Goal: Task Accomplishment & Management: Manage account settings

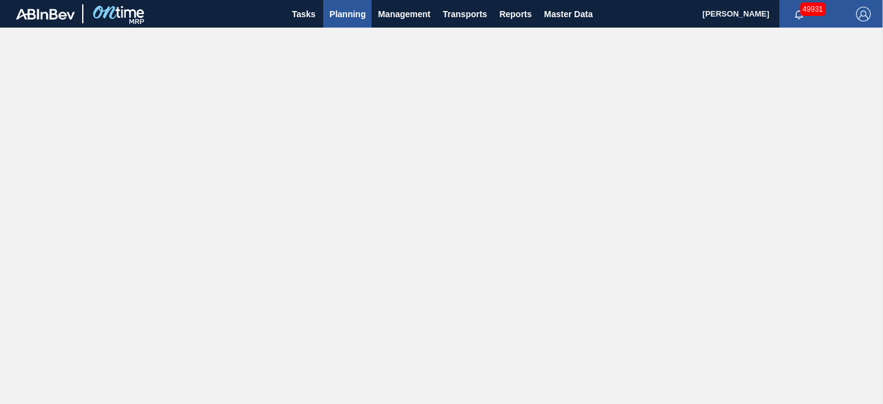
click at [357, 13] on span "Planning" at bounding box center [347, 14] width 36 height 15
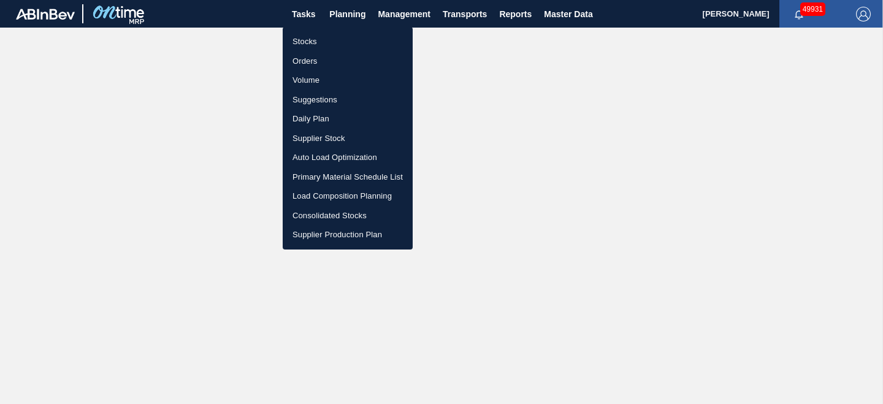
drag, startPoint x: 300, startPoint y: 41, endPoint x: 546, endPoint y: 44, distance: 245.9
click at [300, 41] on li "Stocks" at bounding box center [348, 42] width 130 height 20
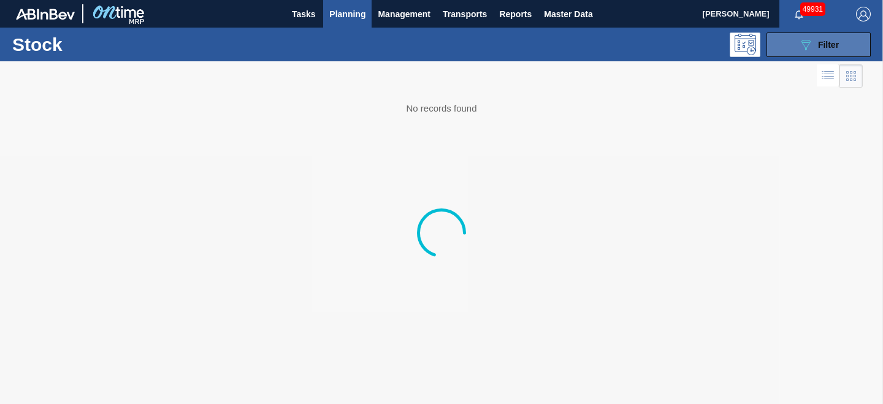
click at [817, 48] on div "089F7B8B-B2A5-4AFE-B5C0-19BA573D28AC Filter" at bounding box center [818, 44] width 40 height 15
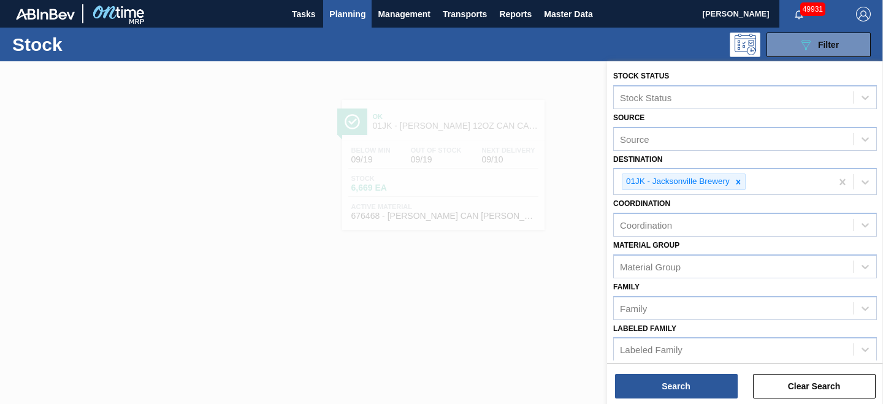
click at [738, 183] on icon at bounding box center [738, 182] width 4 height 4
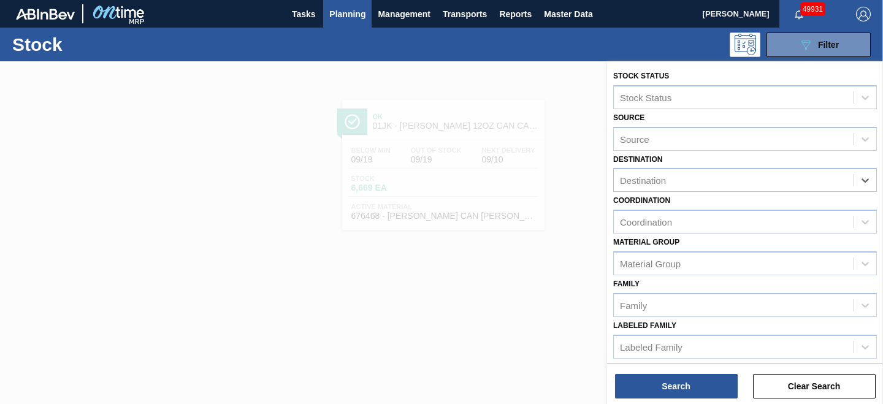
click at [738, 183] on div "Destination" at bounding box center [734, 181] width 240 height 18
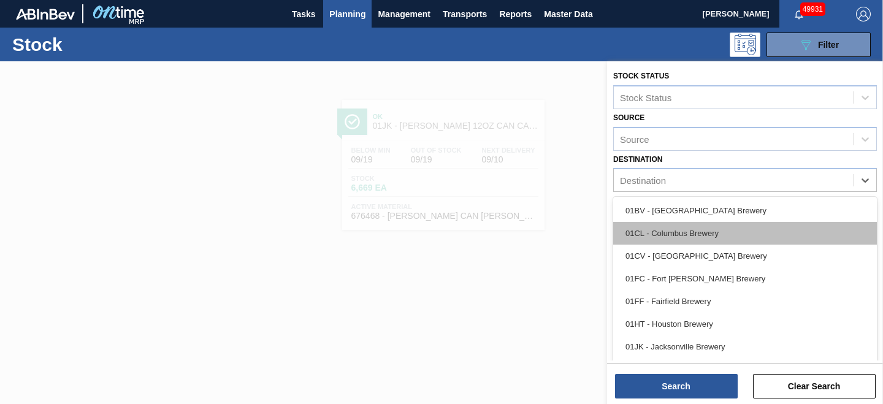
click at [705, 229] on div "01CL - Columbus Brewery" at bounding box center [745, 233] width 264 height 23
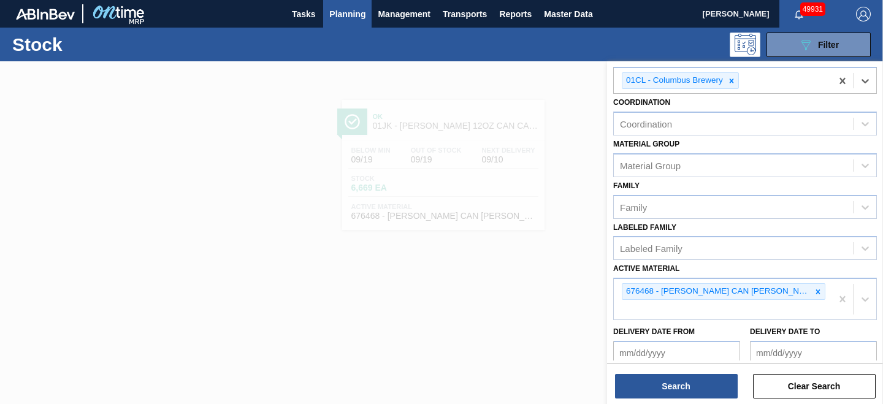
scroll to position [123, 0]
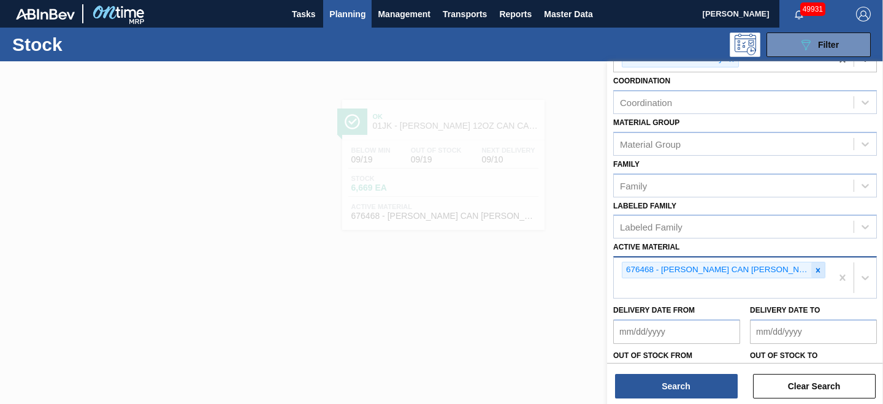
click at [817, 270] on icon at bounding box center [818, 270] width 4 height 4
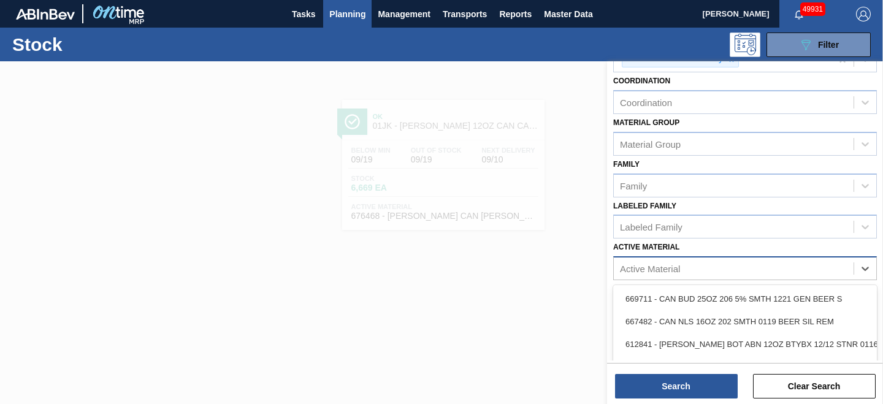
click at [656, 266] on div "Active Material" at bounding box center [650, 269] width 60 height 10
paste Material "677260"
type Material "677260"
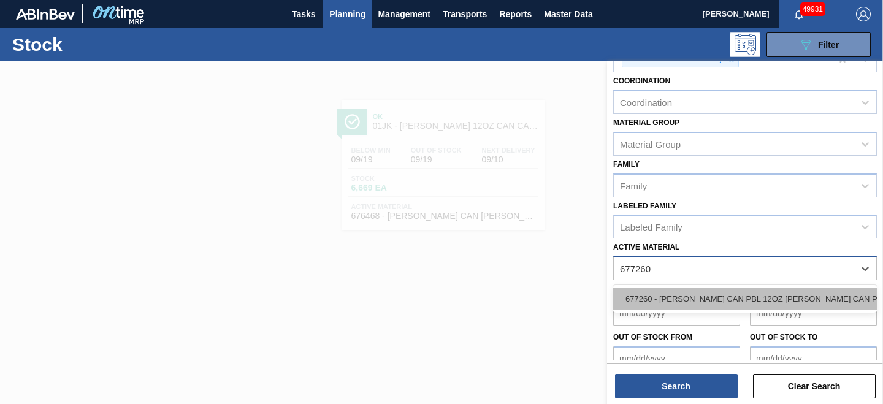
click at [668, 297] on div "677260 - [PERSON_NAME] CAN PBL 12OZ [PERSON_NAME] CAN PK 12/12" at bounding box center [745, 299] width 264 height 23
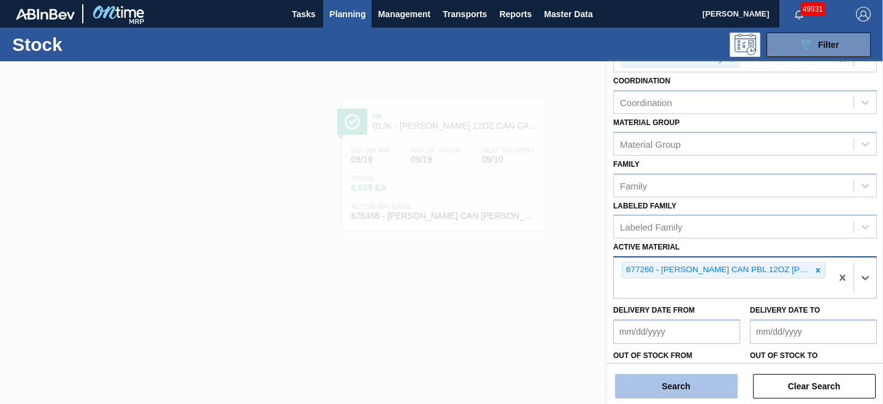
click at [657, 390] on button "Search" at bounding box center [676, 386] width 123 height 25
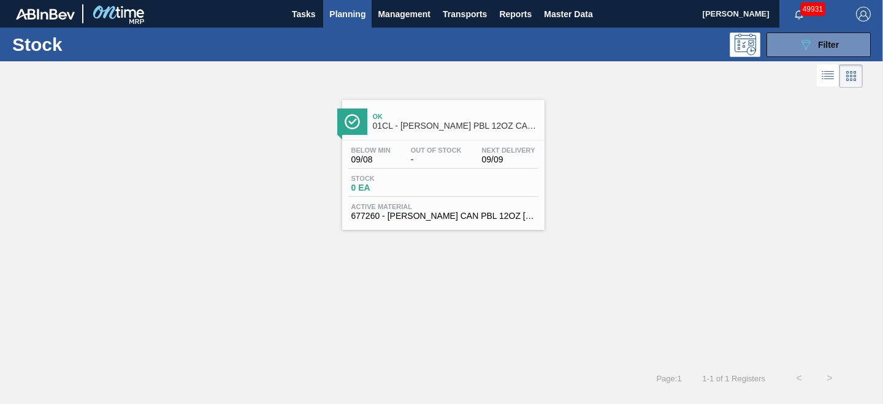
click at [435, 176] on span "Stock" at bounding box center [394, 178] width 86 height 7
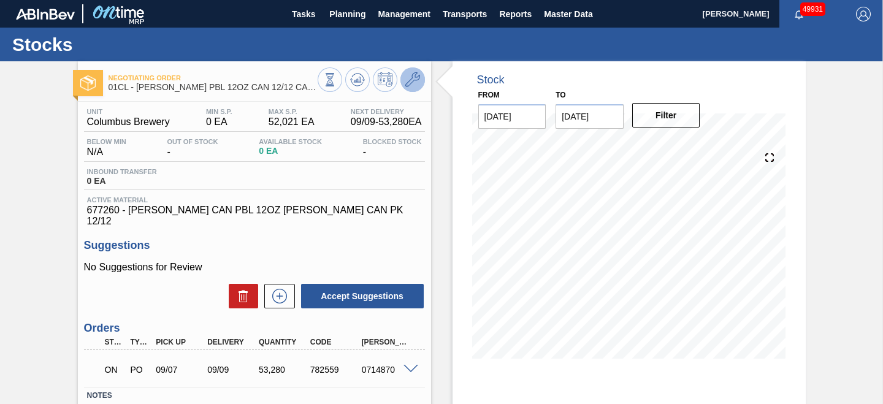
click at [407, 85] on icon at bounding box center [412, 79] width 15 height 15
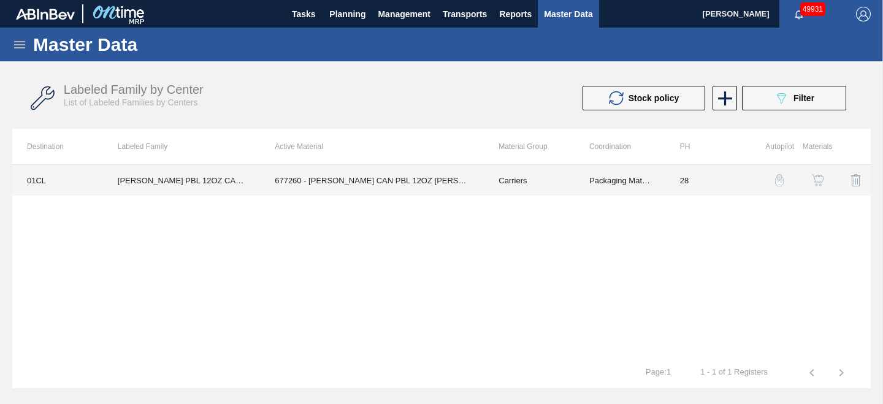
click at [323, 183] on td "677260 - [PERSON_NAME] CAN PBL 12OZ [PERSON_NAME] CAN PK 12/12" at bounding box center [372, 180] width 224 height 31
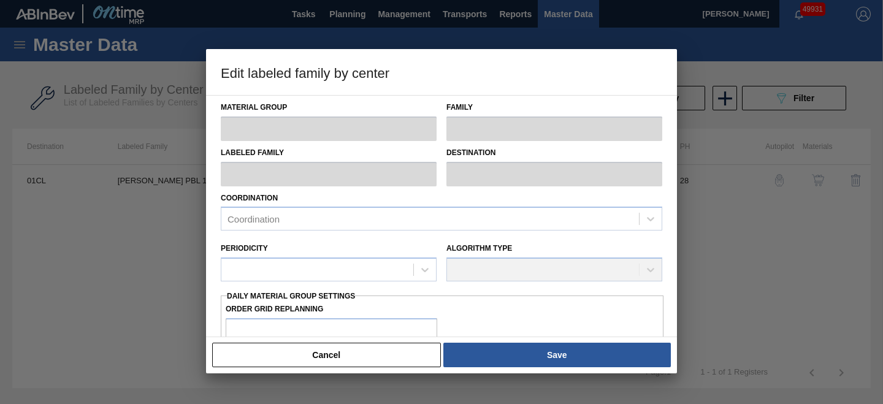
type input "Carriers"
type input "Can Carriers"
type input "[PERSON_NAME] PBL 12OZ CAN 12/12 CAN PK"
type input "01CL - Columbus Brewery"
type input "28"
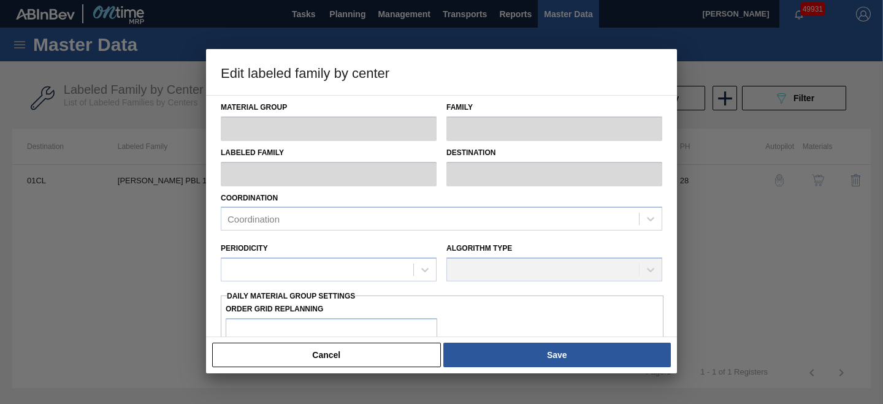
type input "0"
type input "52,021"
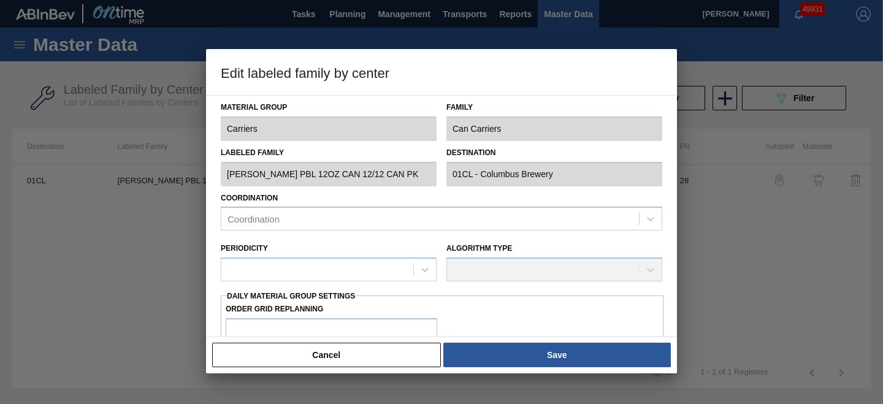
type input "0"
checkbox input "true"
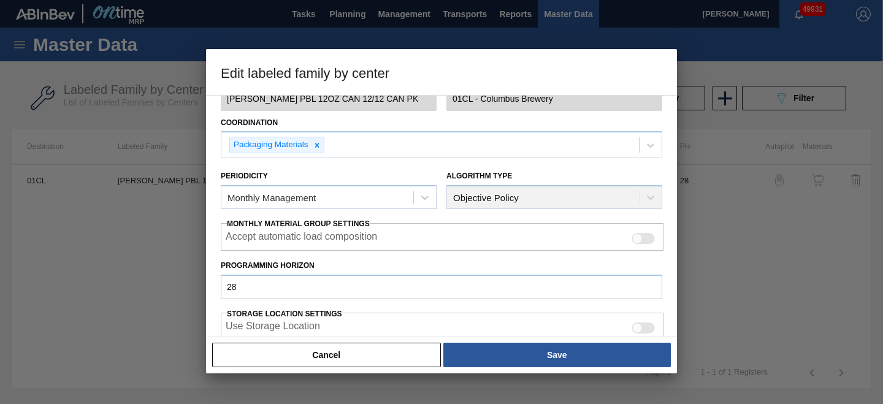
scroll to position [304, 0]
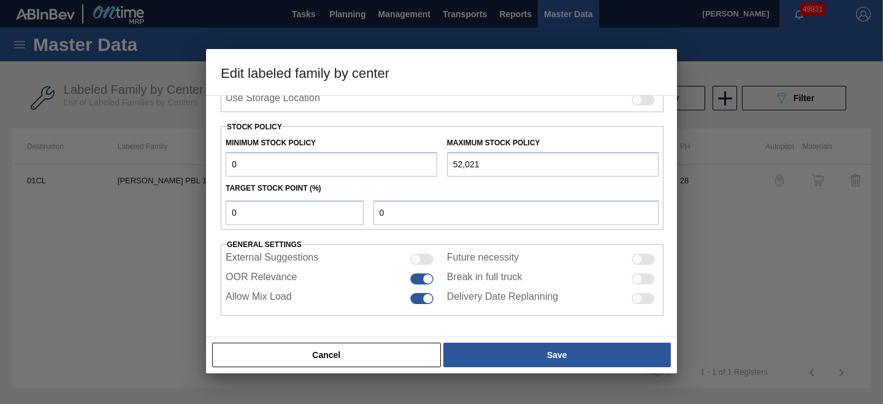
drag, startPoint x: 308, startPoint y: 171, endPoint x: 193, endPoint y: 170, distance: 115.3
click at [193, 170] on div "Edit labeled family by center Material Group Carriers Family Can Carriers Label…" at bounding box center [441, 202] width 883 height 404
type input "3"
type input "32"
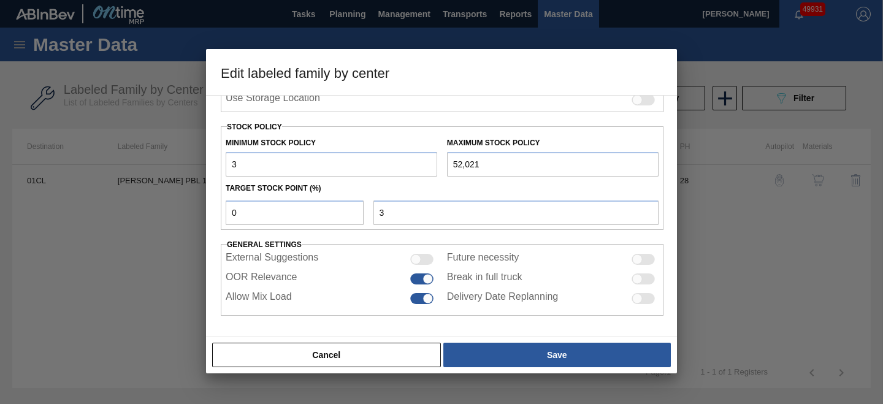
type input "32"
type input "320"
type input "3,200"
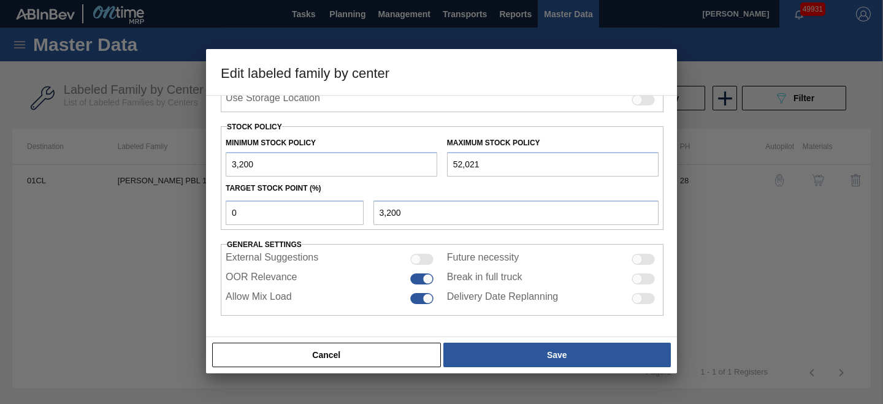
type input "3,200"
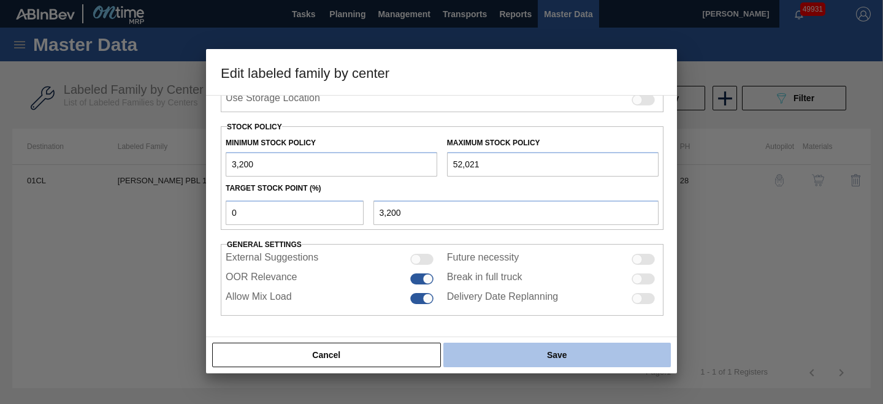
click at [552, 352] on button "Save" at bounding box center [557, 355] width 228 height 25
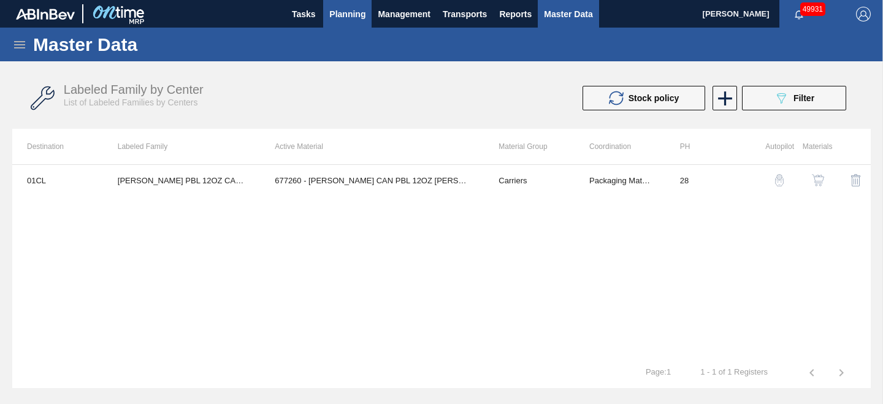
click at [350, 17] on span "Planning" at bounding box center [347, 14] width 36 height 15
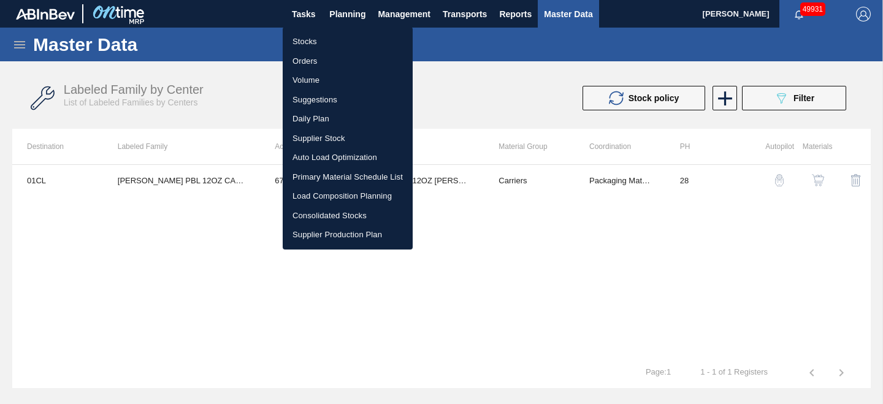
click at [311, 43] on li "Stocks" at bounding box center [348, 42] width 130 height 20
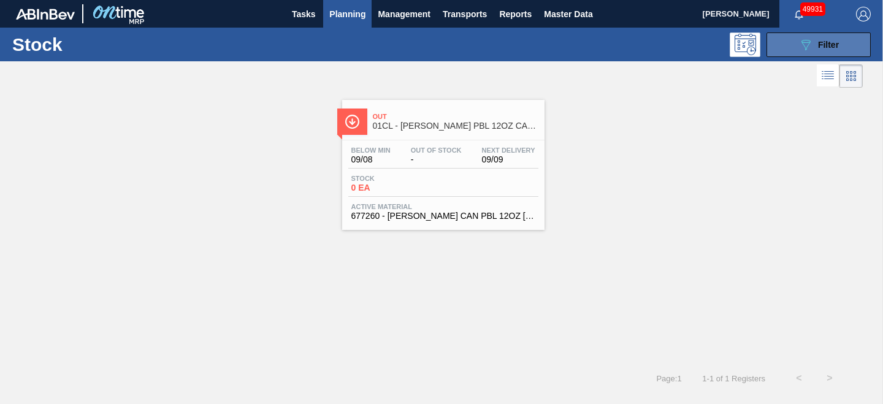
click at [815, 43] on div "089F7B8B-B2A5-4AFE-B5C0-19BA573D28AC Filter" at bounding box center [818, 44] width 40 height 15
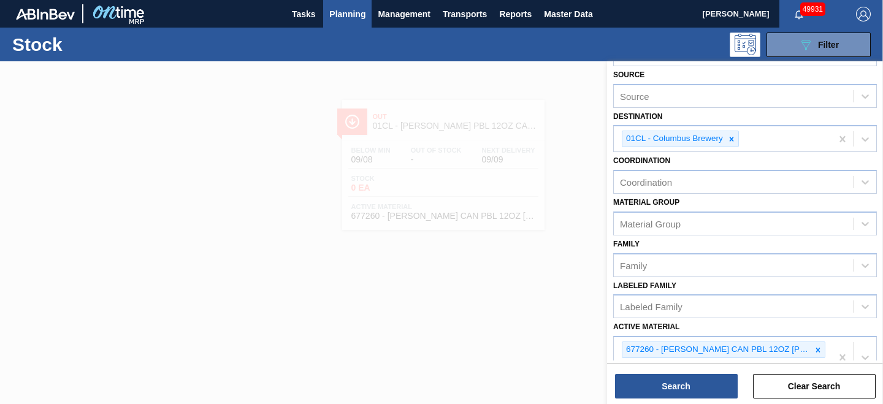
scroll to position [123, 0]
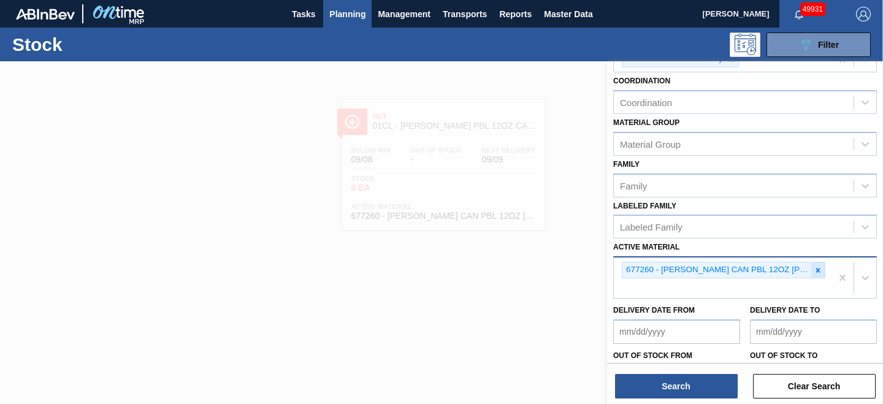
click at [816, 270] on icon at bounding box center [818, 270] width 4 height 4
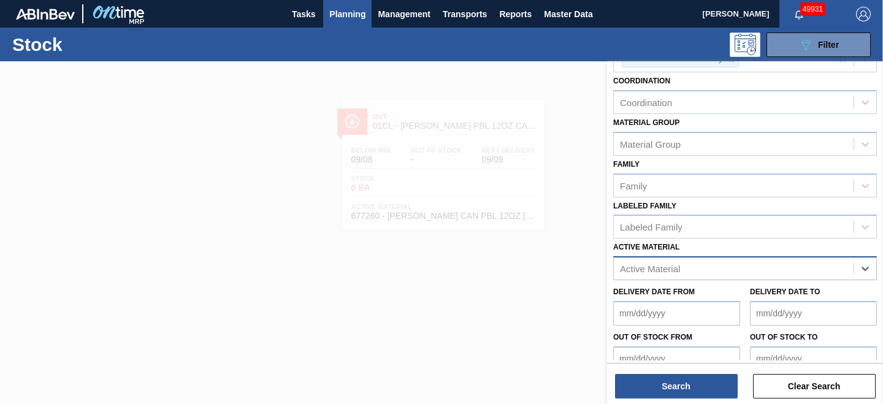
paste Material "676470"
type Material "676470"
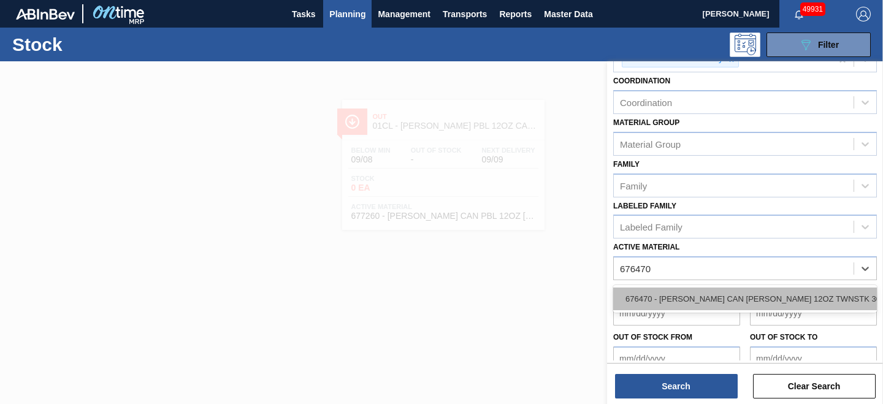
click at [703, 300] on div "676470 - [PERSON_NAME] CAN [PERSON_NAME] 12OZ TWNSTK 30/12 CAN 0922" at bounding box center [745, 299] width 264 height 23
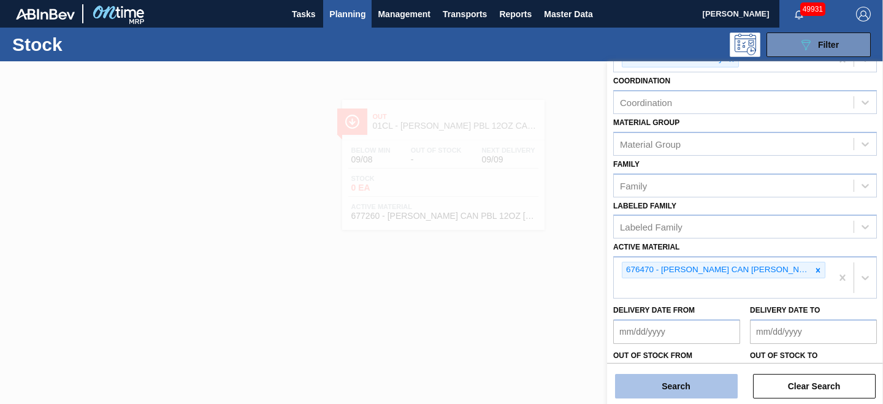
click at [664, 378] on button "Search" at bounding box center [676, 386] width 123 height 25
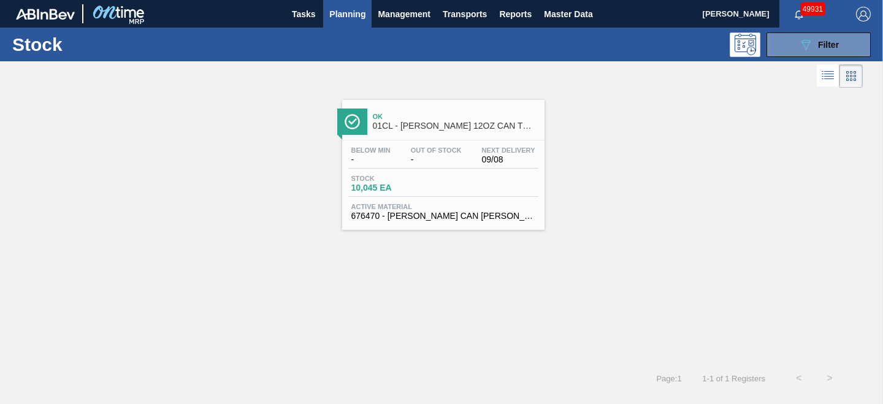
click at [446, 171] on div "Below Min - Out Of Stock - Next Delivery 09/08 Stock 10,045 EA Active Material …" at bounding box center [443, 181] width 202 height 83
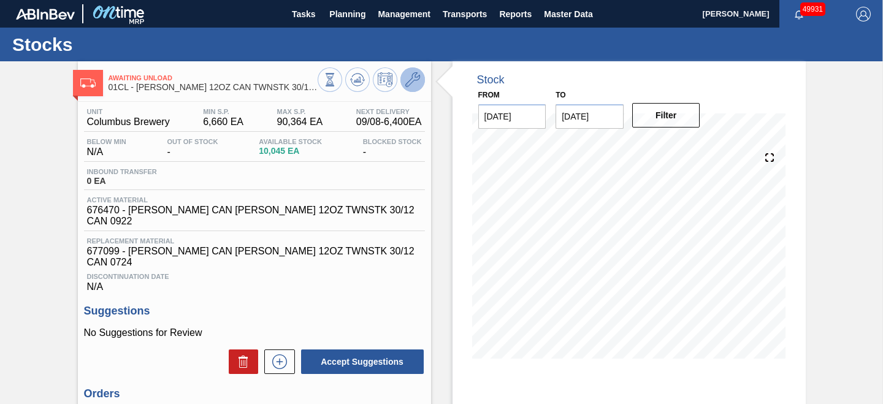
click at [408, 84] on icon at bounding box center [412, 79] width 15 height 15
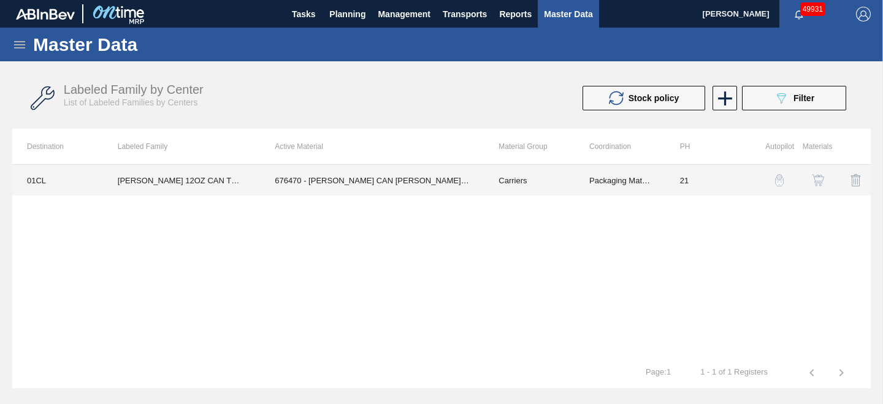
click at [353, 184] on td "676470 - [PERSON_NAME] CAN [PERSON_NAME] 12OZ TWNSTK 30/12 CAN 0922" at bounding box center [372, 180] width 224 height 31
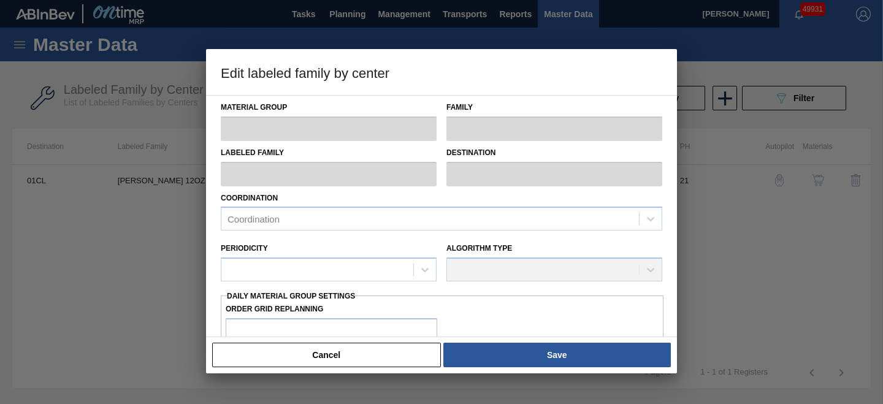
type input "Carriers"
type input "Can Carriers"
type input "[PERSON_NAME] 12OZ CAN TWNSTK 30/12 CAN"
type input "01CL - Columbus Brewery"
type input "21"
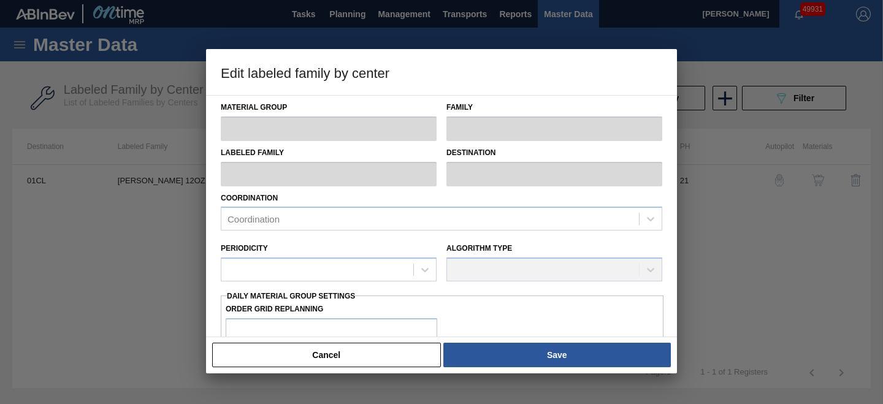
type input "6,660"
type input "90,364"
type input "1"
type input "7,497"
checkbox input "true"
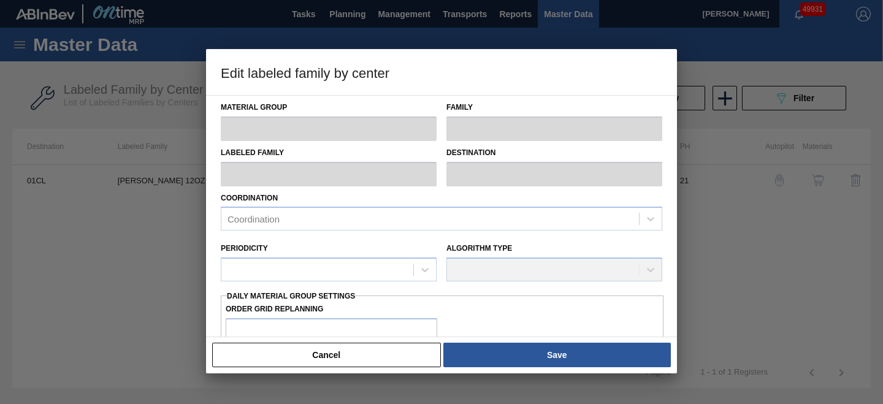
checkbox input "true"
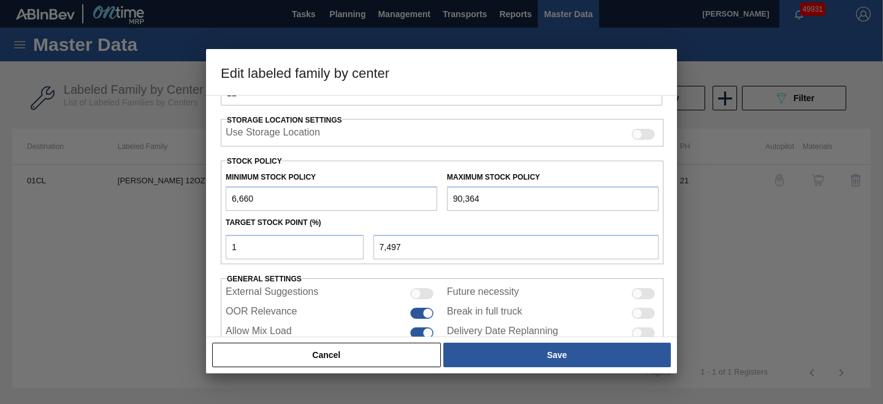
scroll to position [304, 0]
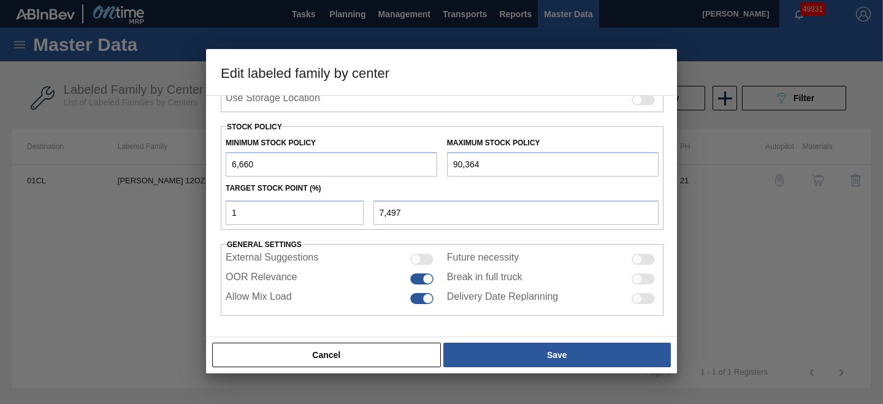
drag, startPoint x: 267, startPoint y: 163, endPoint x: 197, endPoint y: 170, distance: 70.9
click at [197, 170] on div "Edit labeled family by center Material Group Carriers Family Can Carriers Label…" at bounding box center [441, 202] width 883 height 404
type input "0"
type input "904"
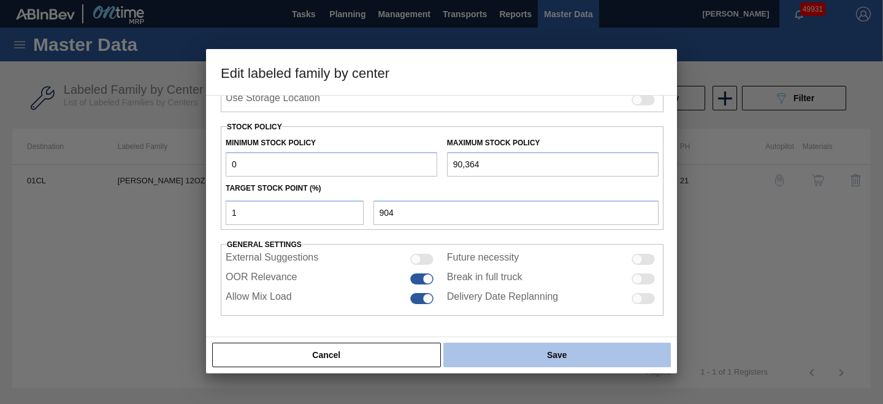
type input "0"
click at [480, 352] on button "Save" at bounding box center [557, 355] width 228 height 25
